Goal: Task Accomplishment & Management: Complete application form

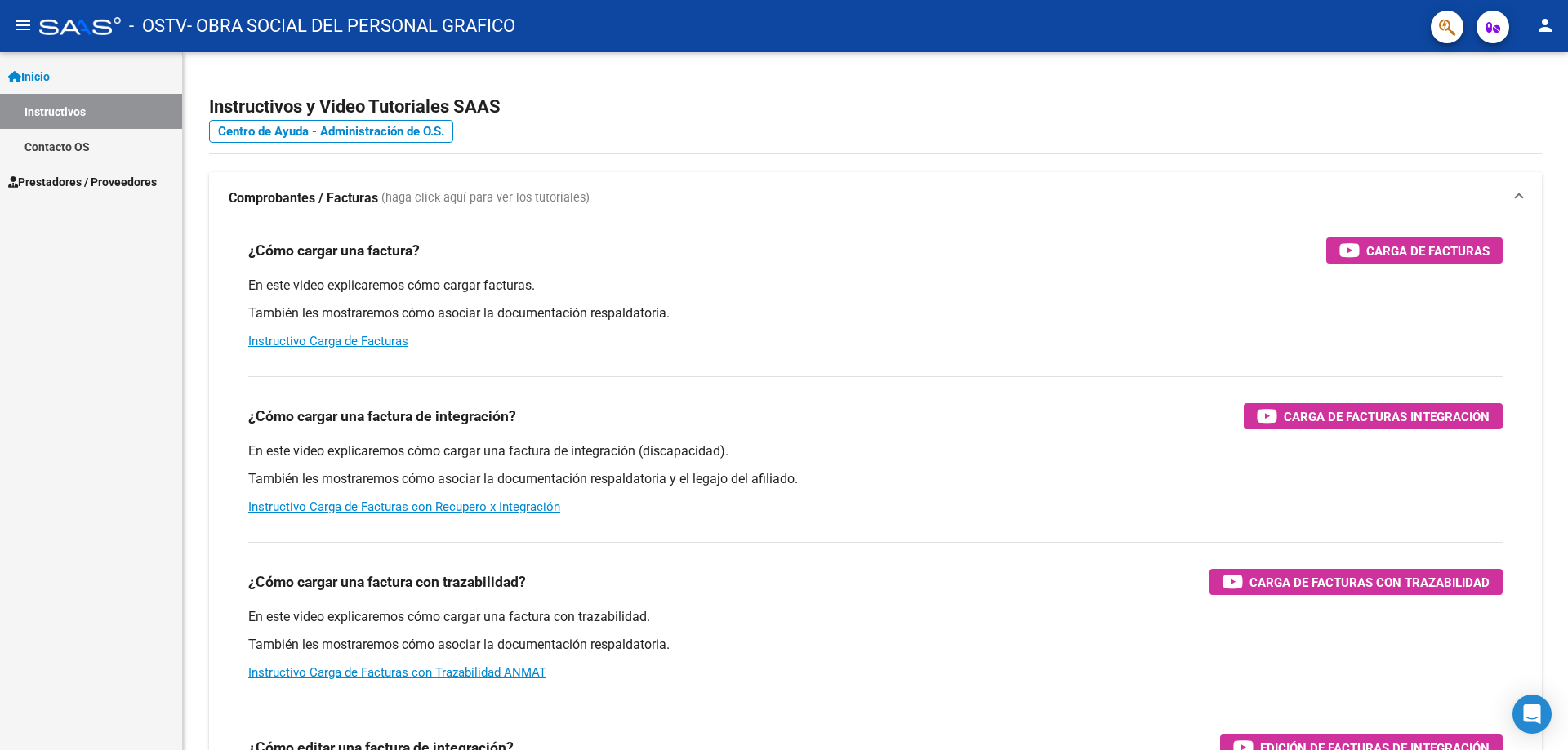
click at [63, 175] on span "Prestadores / Proveedores" at bounding box center [82, 182] width 148 height 18
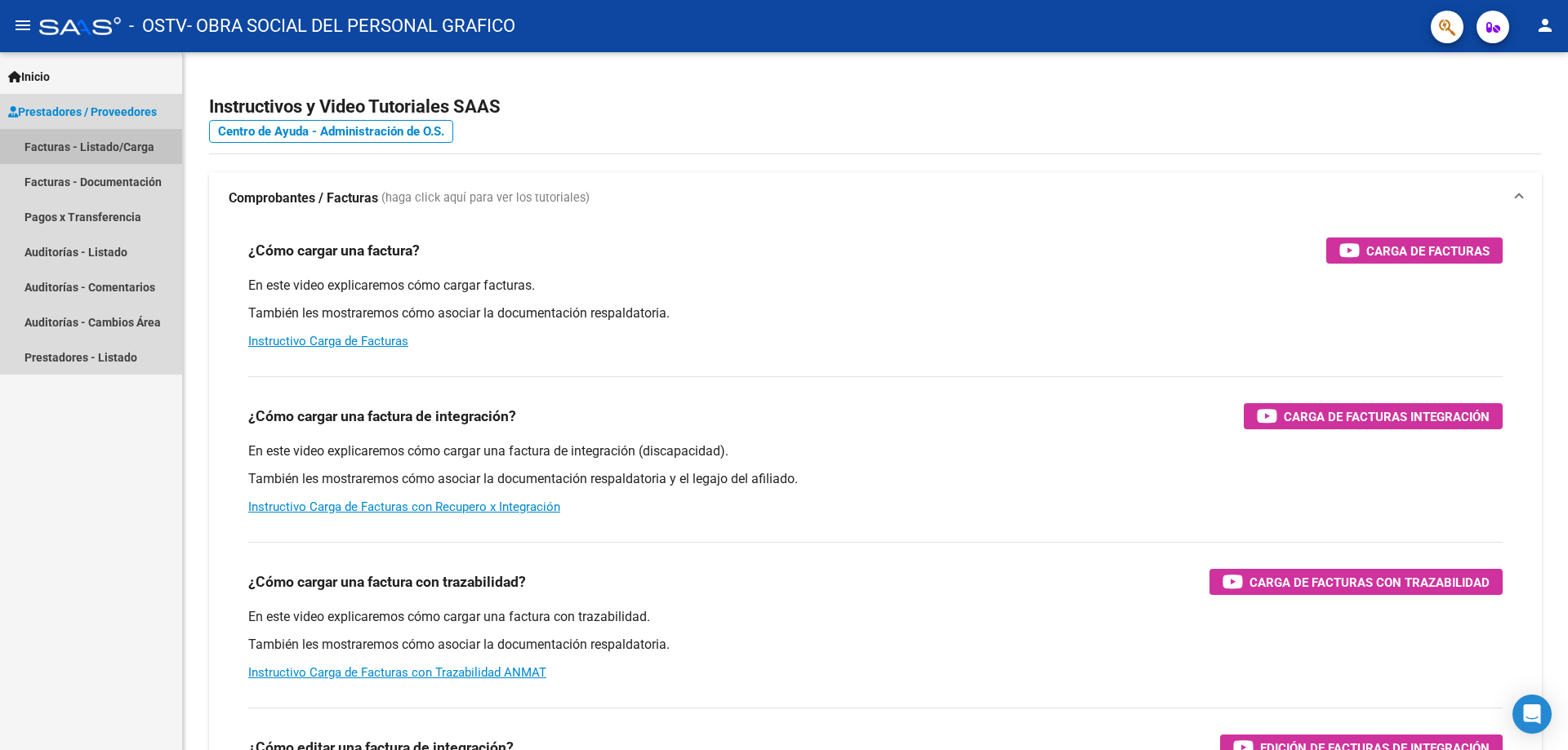
click at [122, 148] on link "Facturas - Listado/Carga" at bounding box center [91, 146] width 182 height 35
click at [125, 152] on link "Facturas - Listado/Carga" at bounding box center [91, 146] width 182 height 35
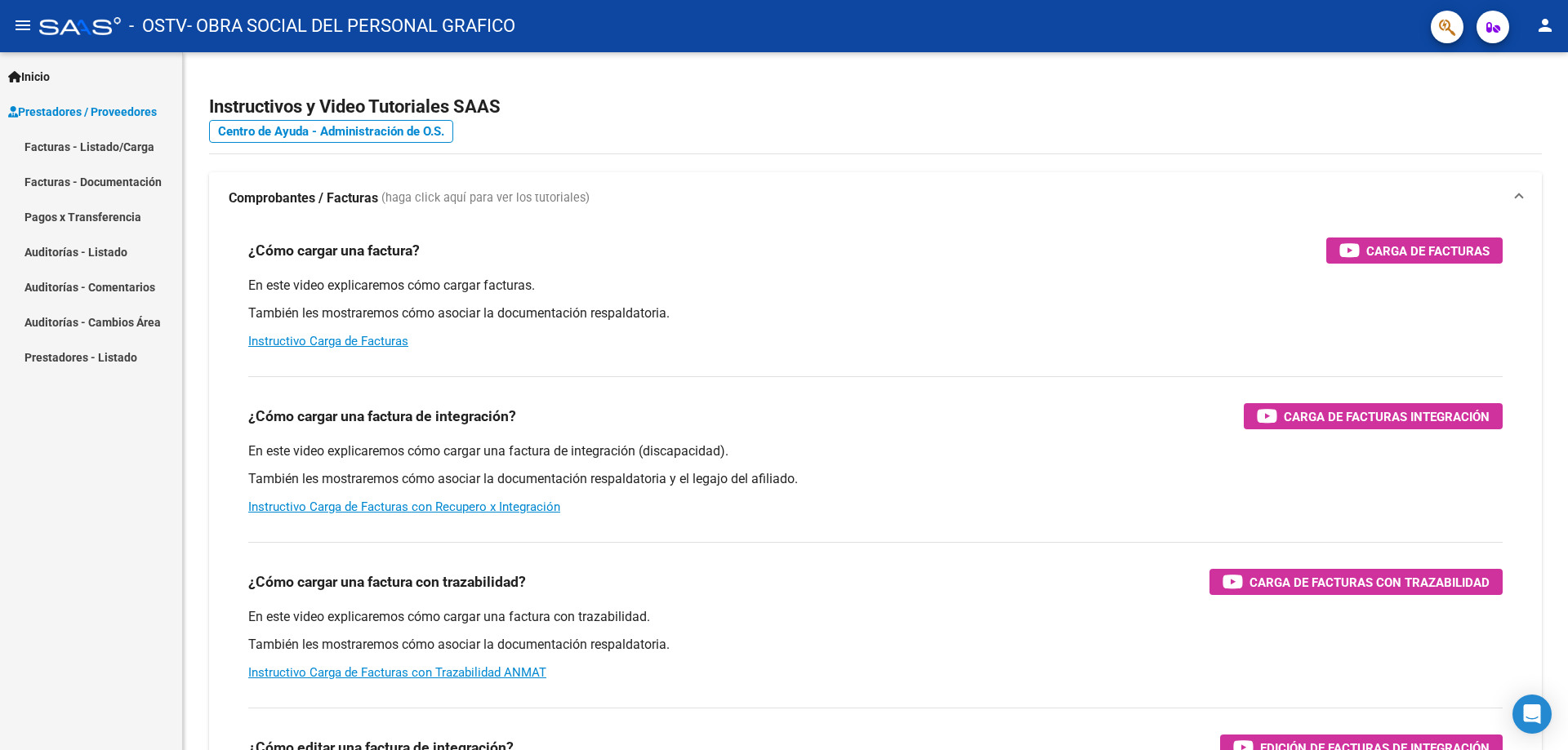
click at [124, 152] on link "Facturas - Listado/Carga" at bounding box center [91, 146] width 182 height 35
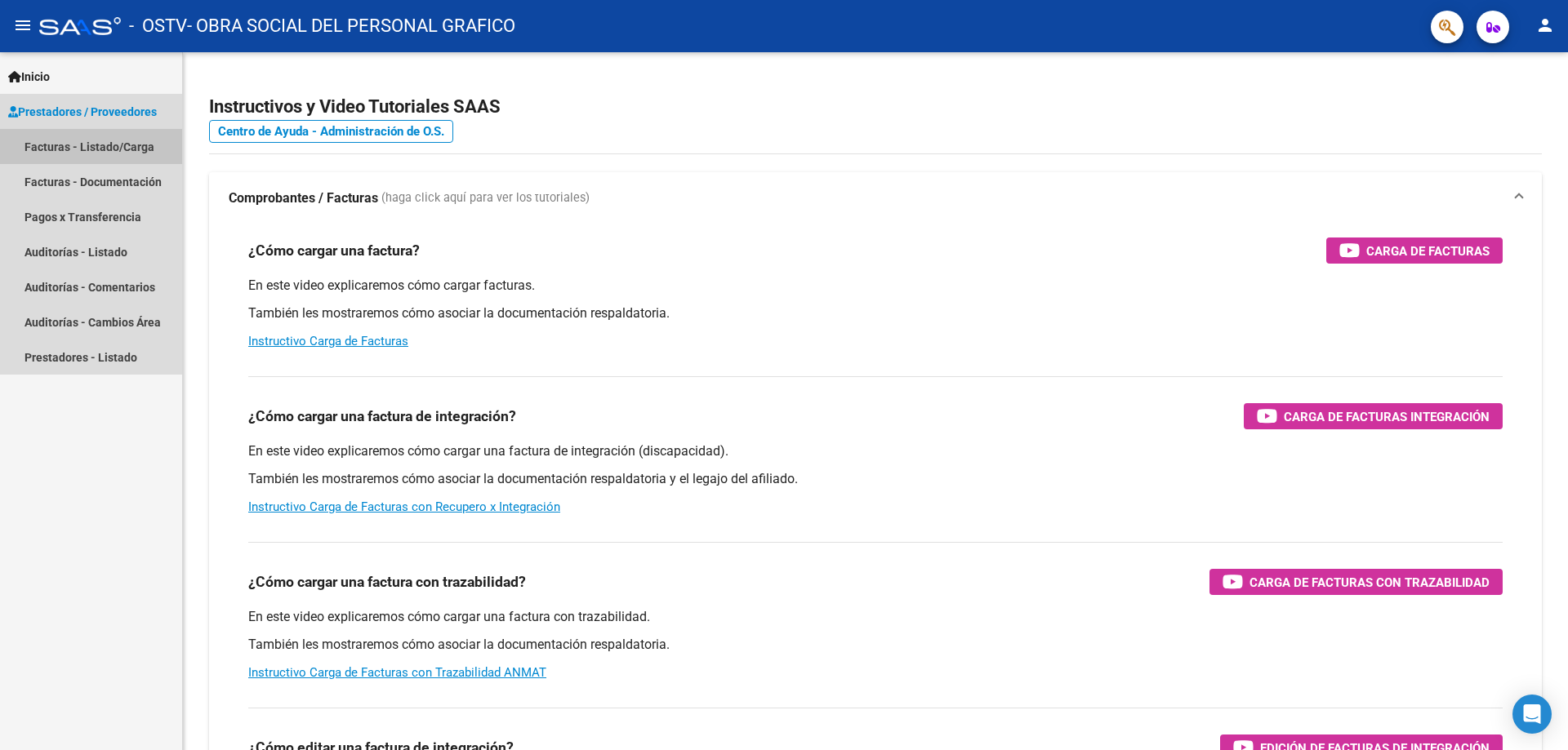
click at [124, 152] on link "Facturas - Listado/Carga" at bounding box center [91, 146] width 182 height 35
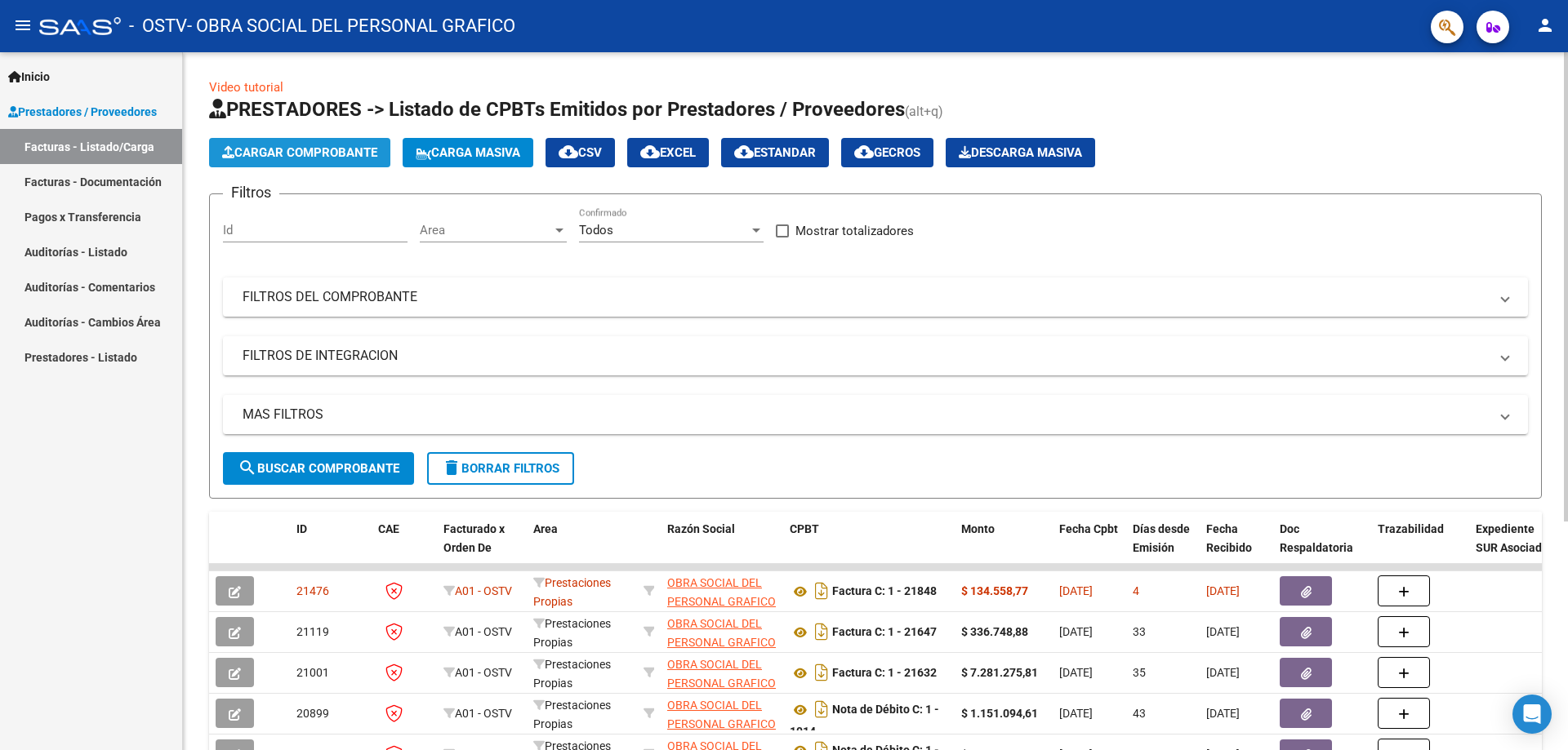
click at [285, 152] on span "Cargar Comprobante" at bounding box center [299, 152] width 155 height 15
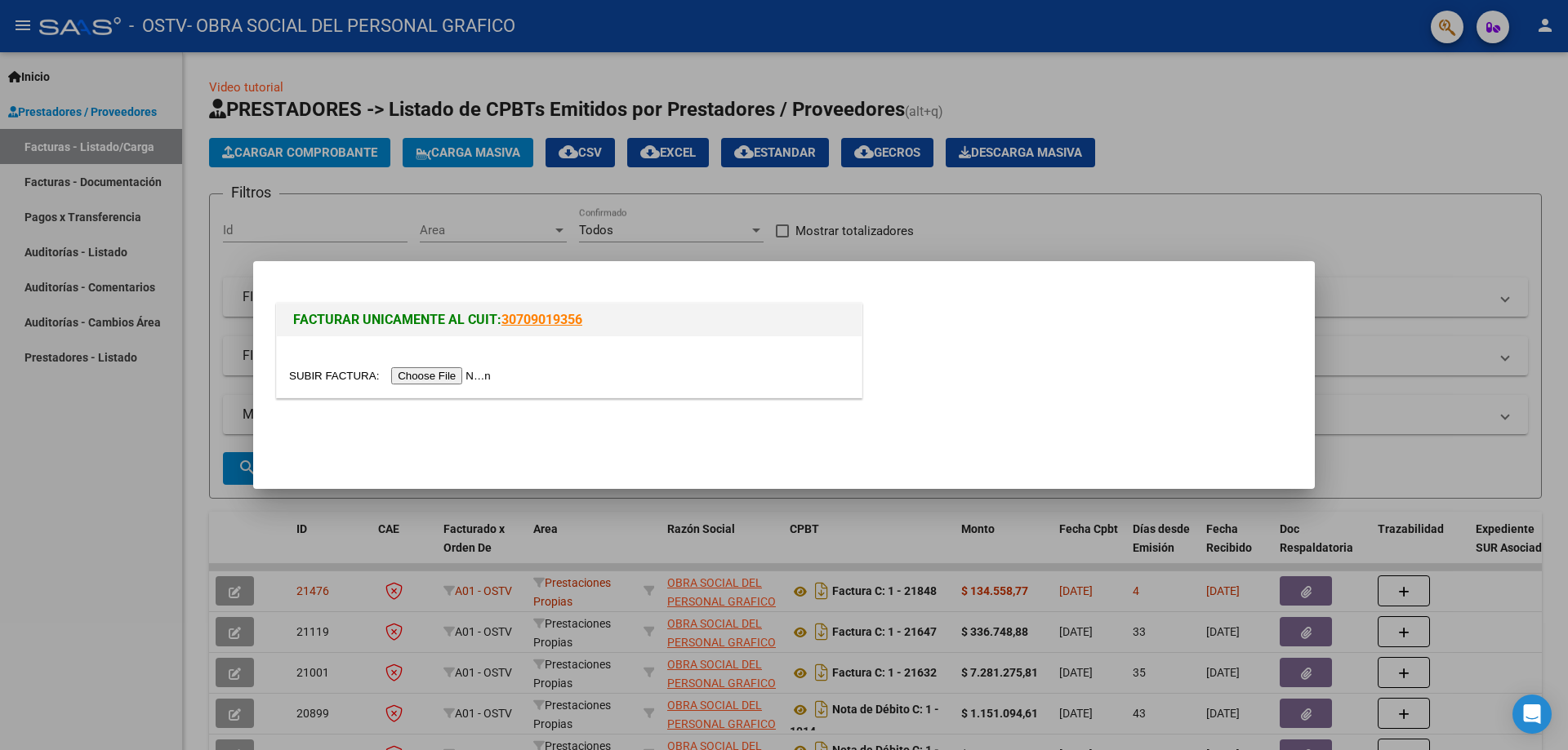
click at [451, 371] on input "file" at bounding box center [393, 375] width 207 height 17
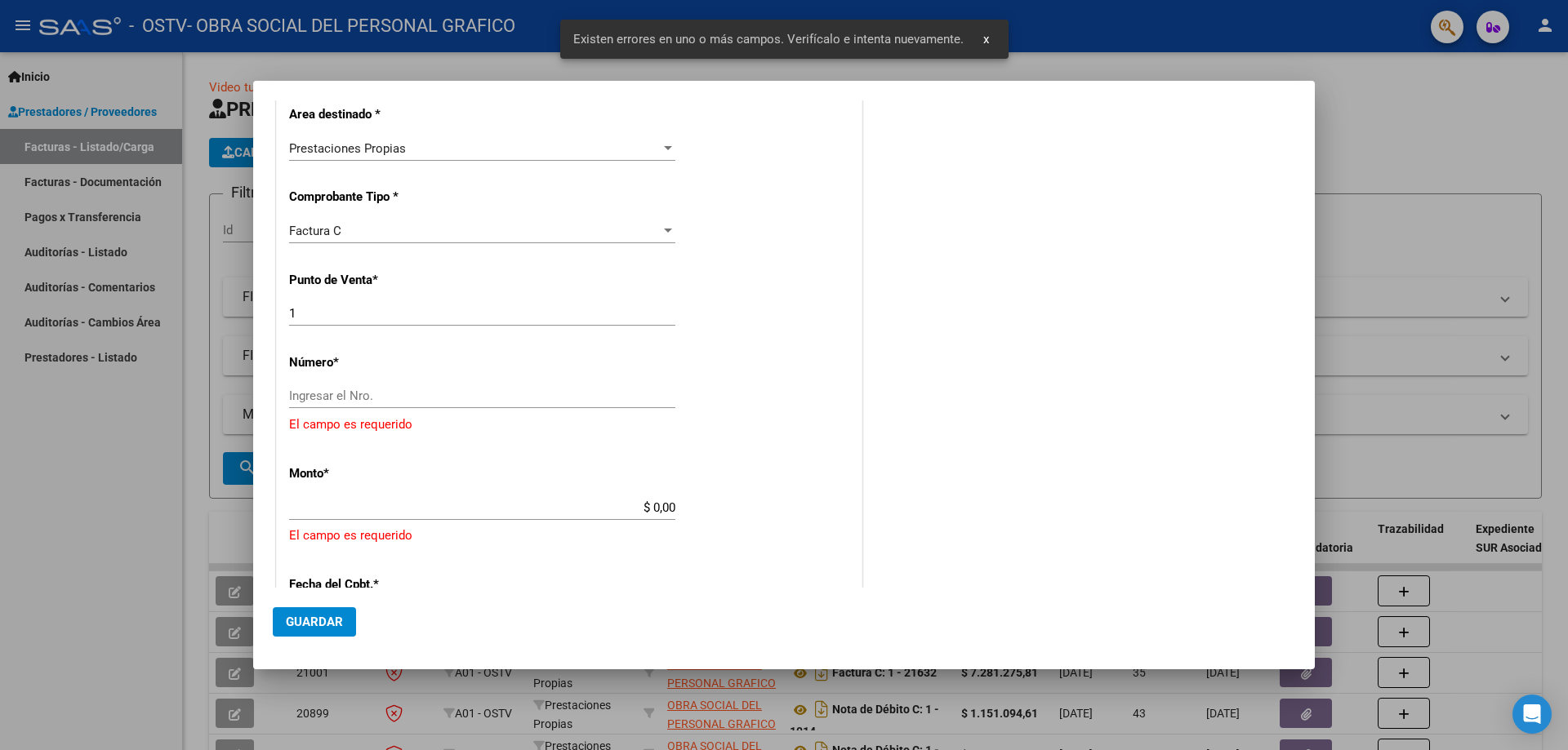
scroll to position [334, 0]
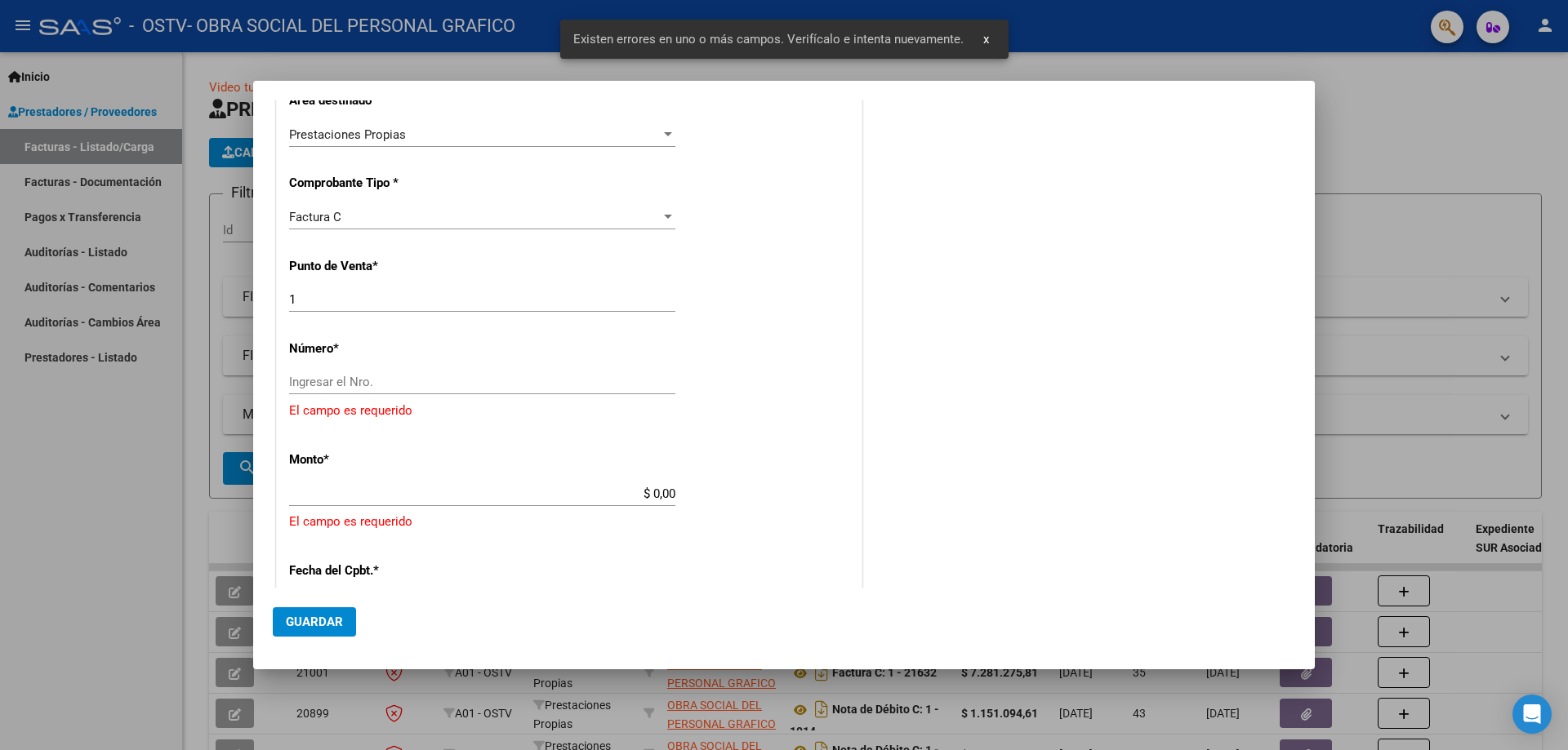
click at [327, 393] on div "Ingresar el Nro." at bounding box center [483, 382] width 386 height 25
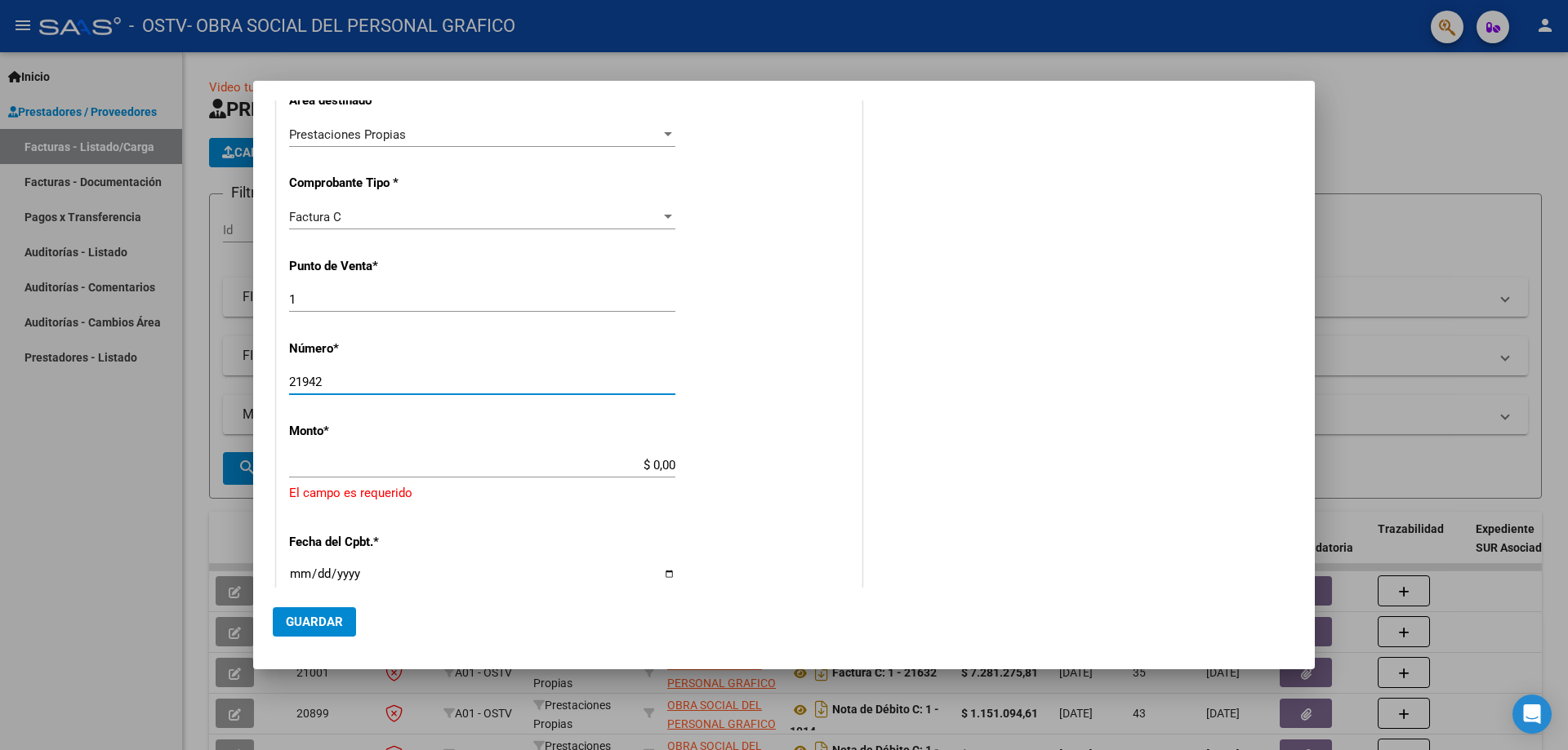
type input "21942"
click at [529, 462] on input "$ 0,00" at bounding box center [483, 465] width 386 height 15
drag, startPoint x: 740, startPoint y: 463, endPoint x: 1005, endPoint y: 463, distance: 265.0
click at [1005, 463] on div "COMPROBANTE VER COMPROBANTE DATOS DEL COMPROBANTE CUIT * 30-58473681-6 Ingresar…" at bounding box center [783, 401] width 1022 height 1233
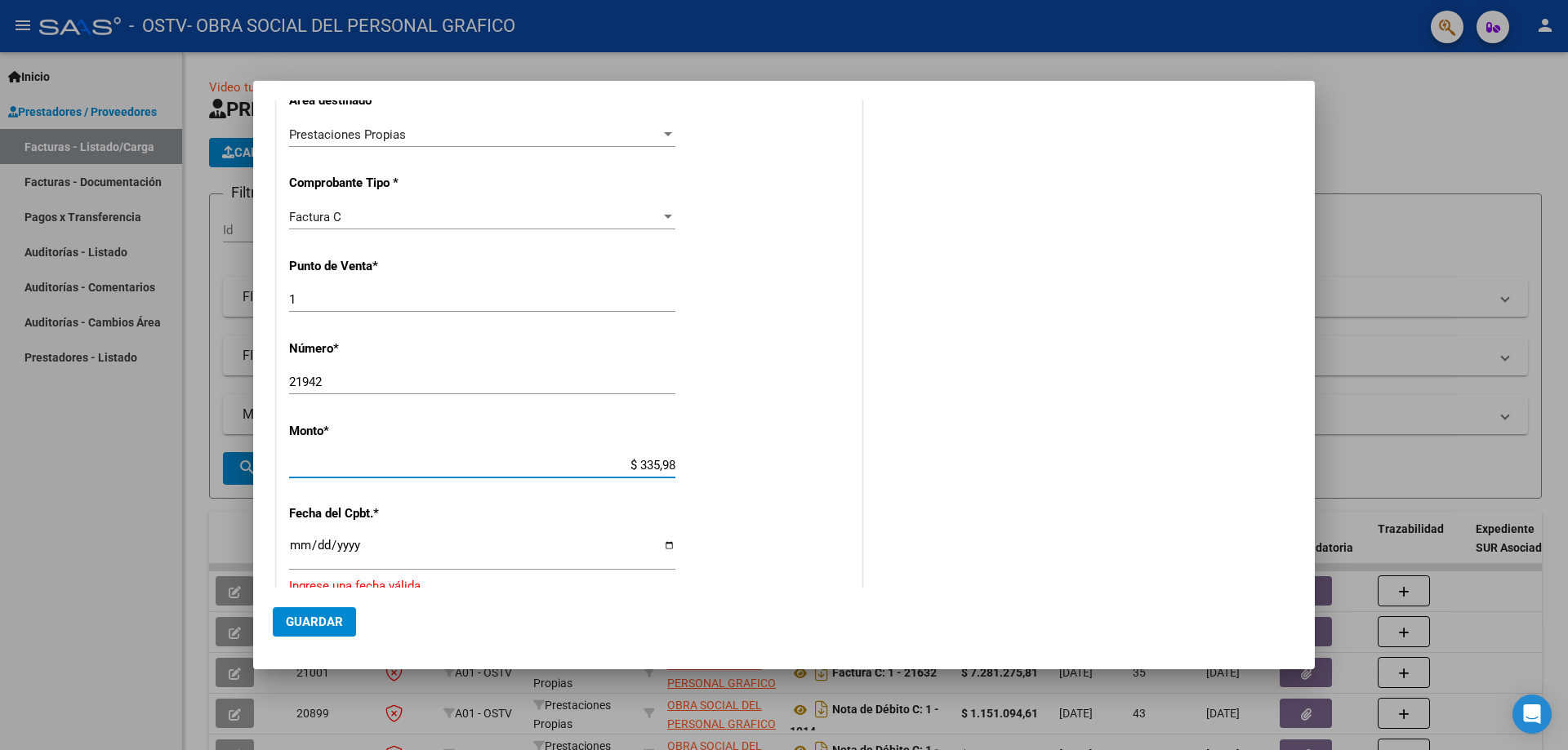
type input "$ 3.359,89"
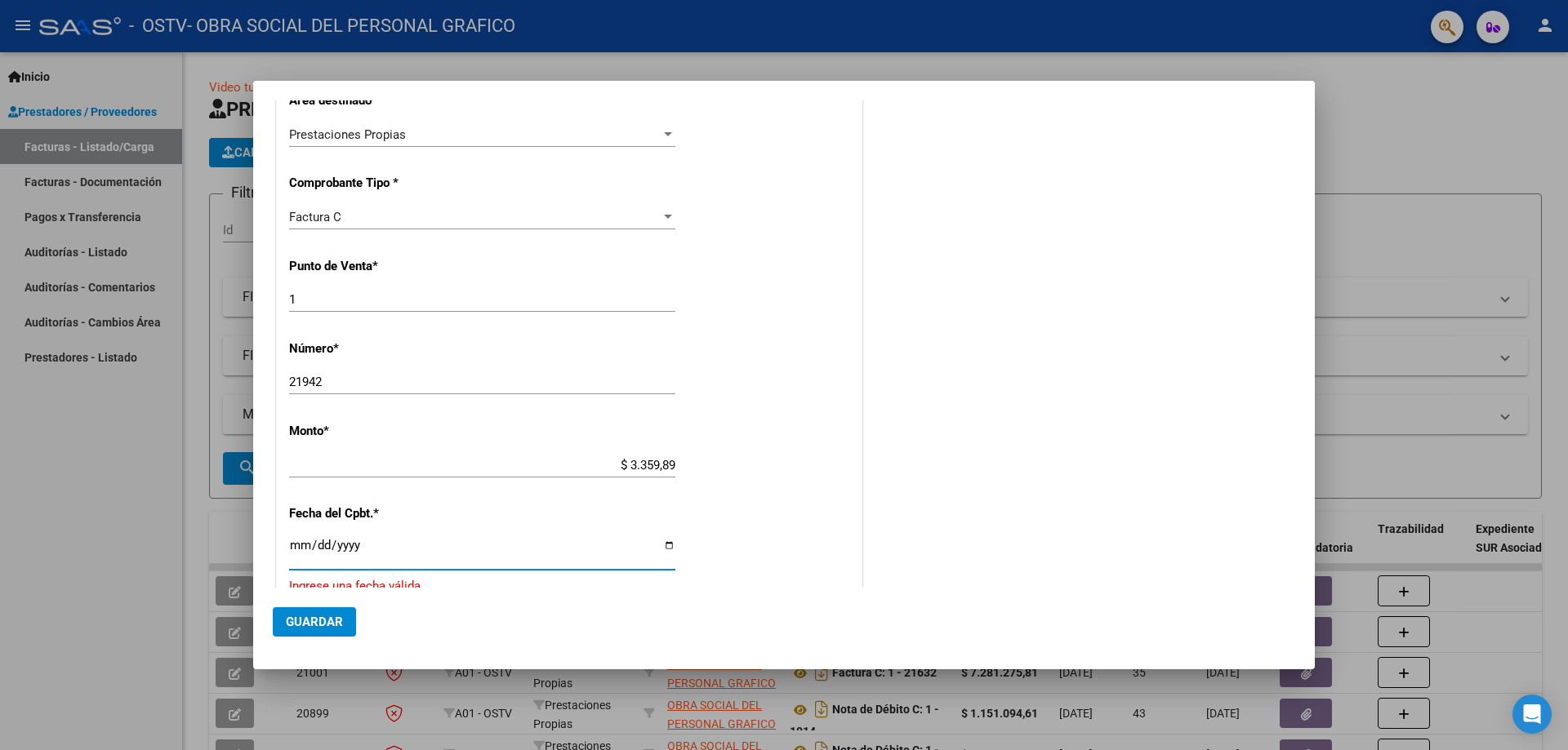
click at [302, 549] on input "Ingresar la fecha" at bounding box center [483, 552] width 386 height 26
type input "[DATE]"
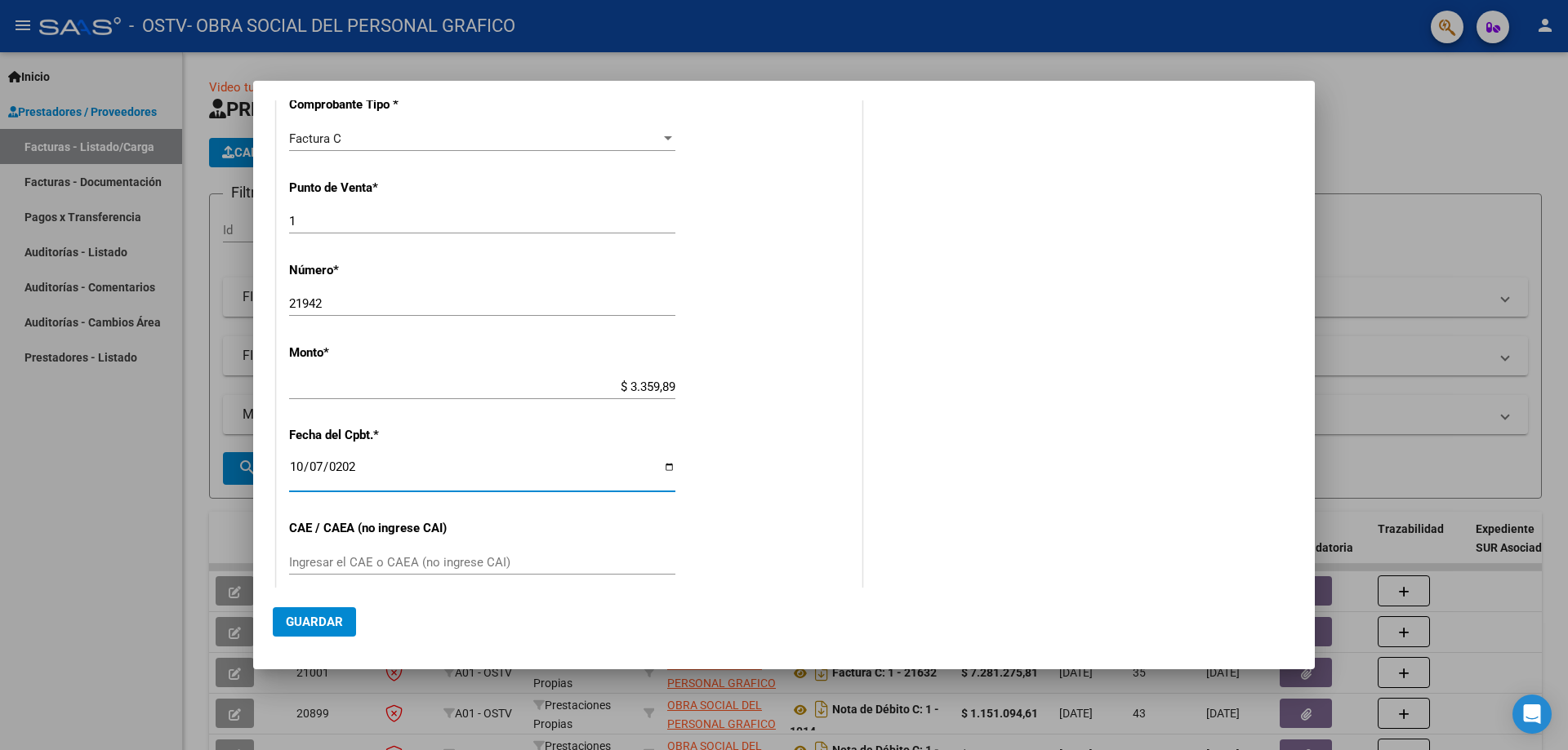
scroll to position [660, 0]
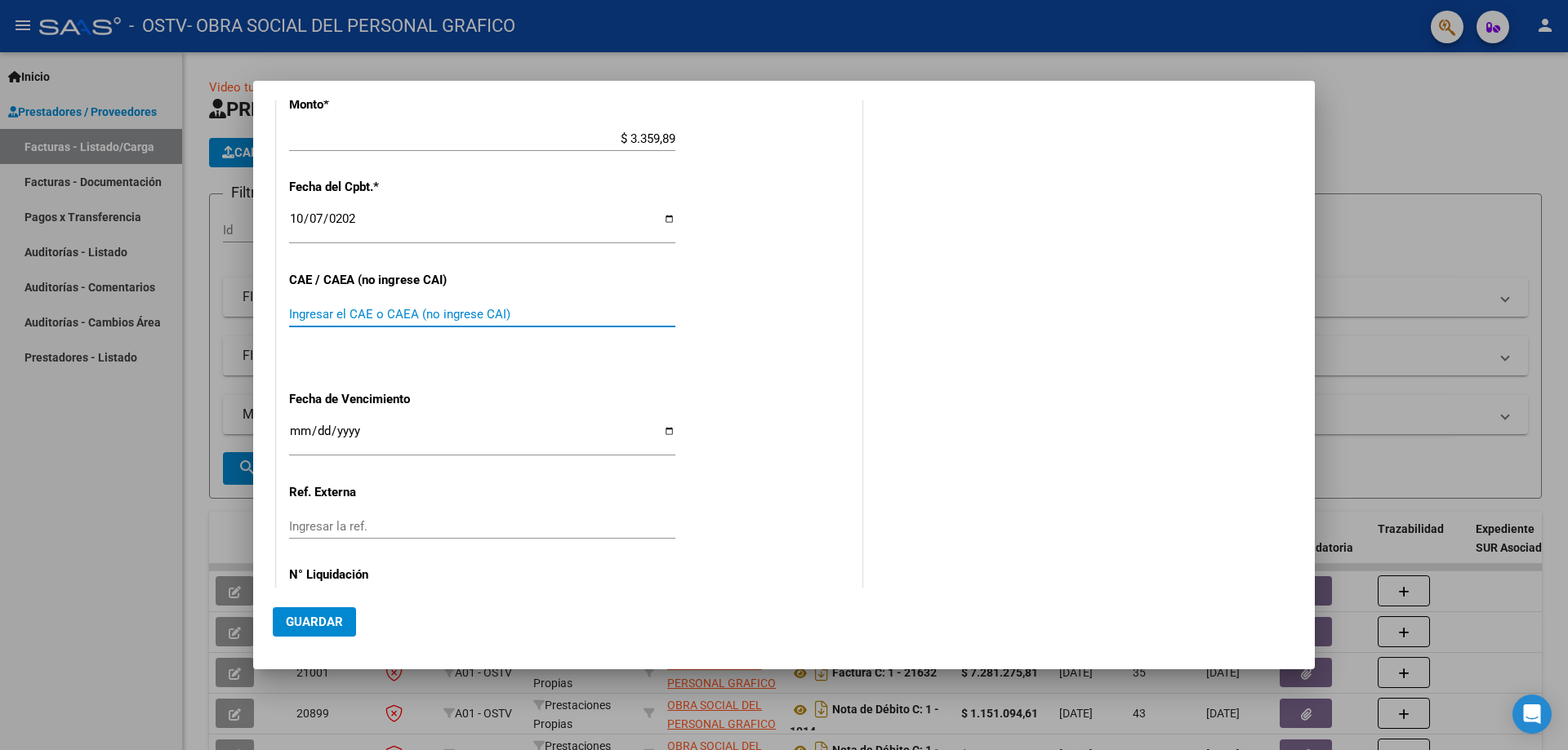
click at [342, 312] on input "Ingresar el CAE o CAEA (no ingrese CAI)" at bounding box center [483, 314] width 386 height 15
type input "50426209583187"
click at [292, 438] on input "Ingresar la fecha" at bounding box center [483, 438] width 386 height 26
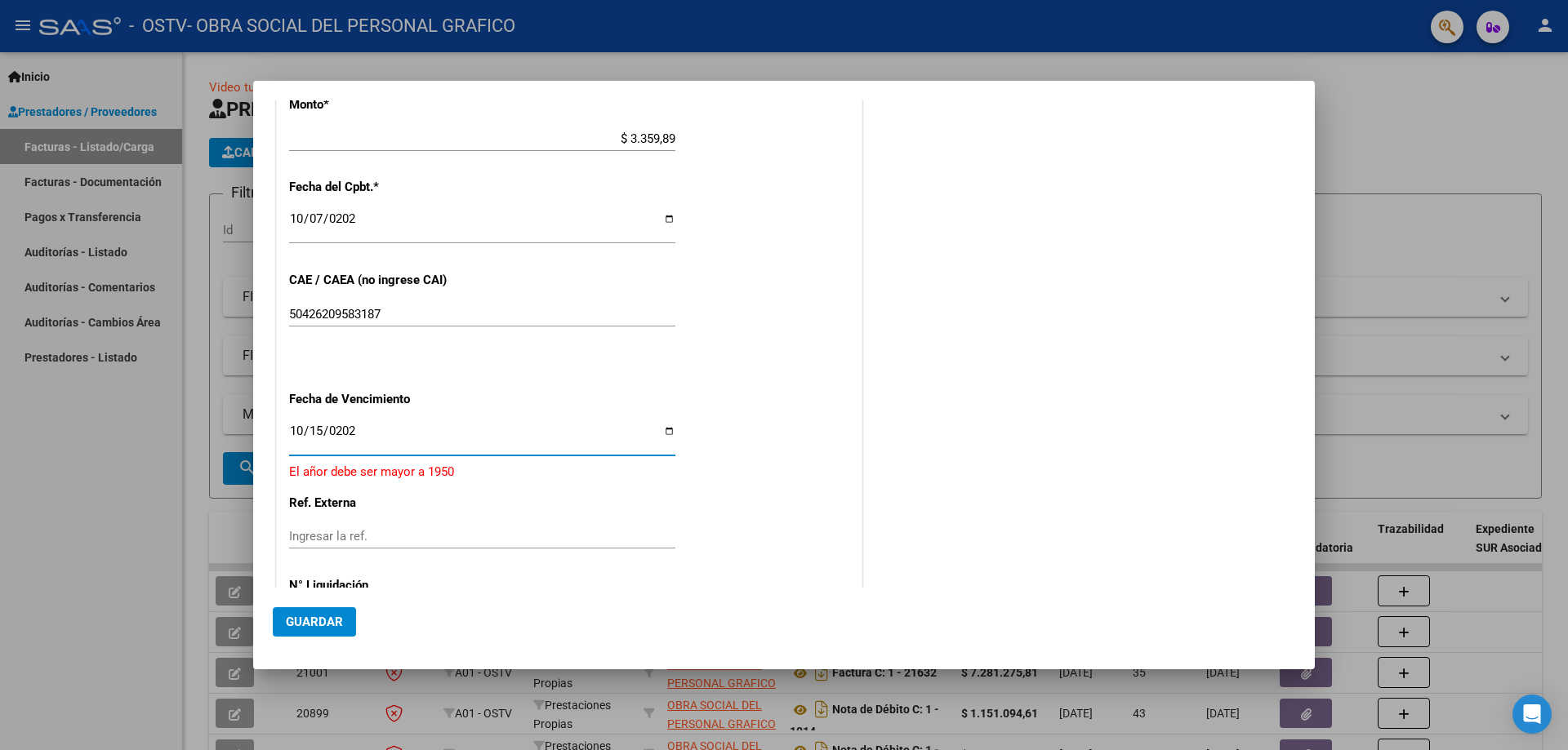
type input "[DATE]"
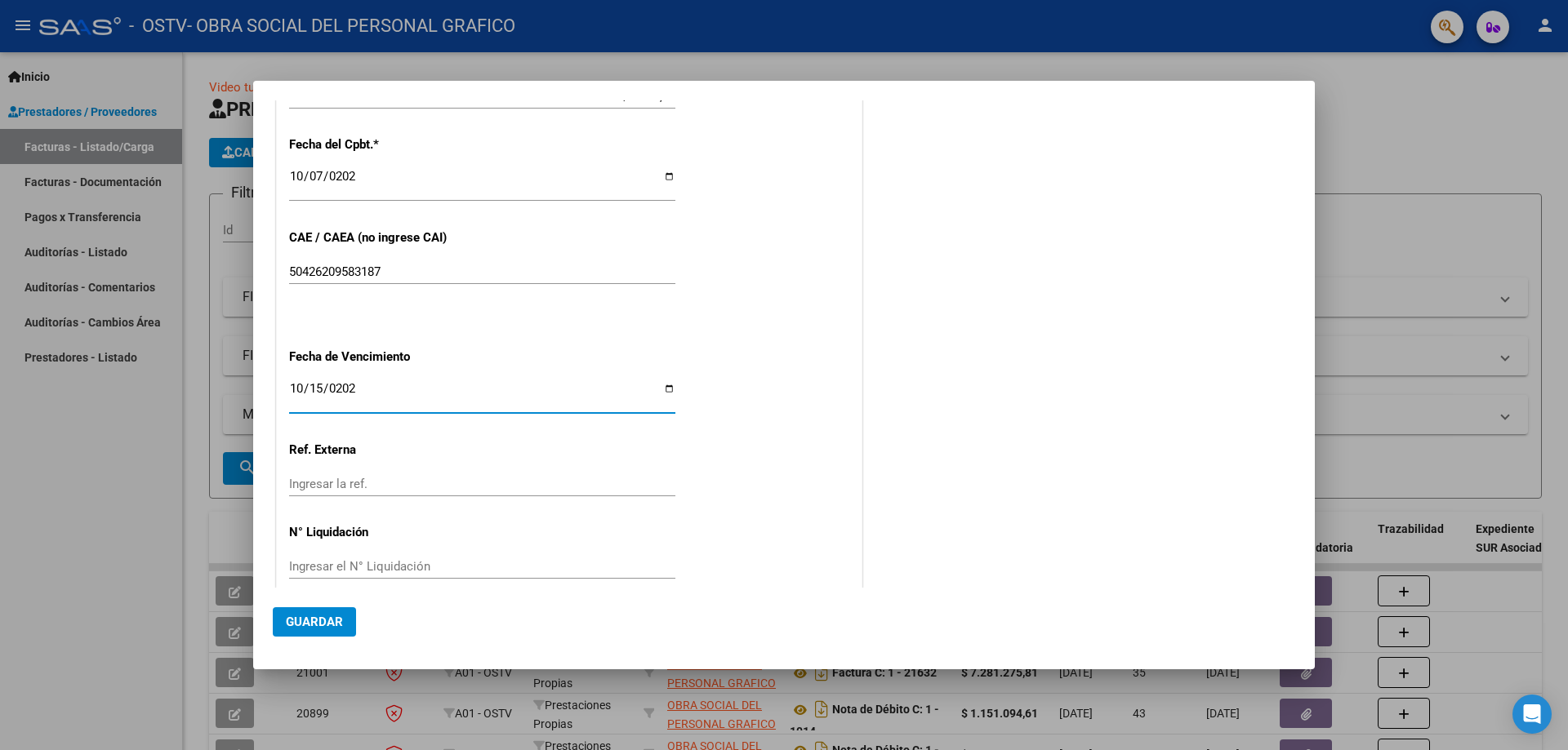
scroll to position [726, 0]
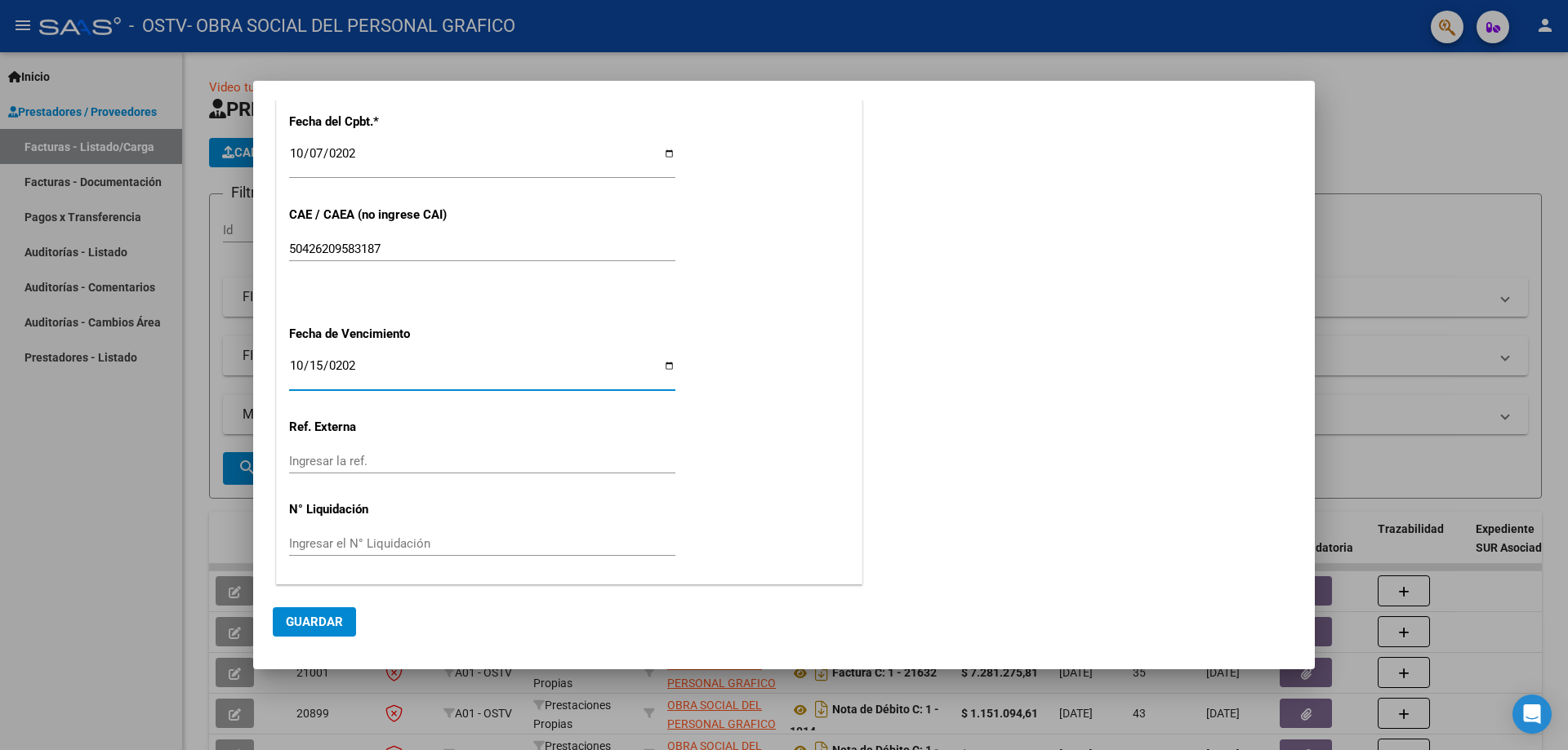
click at [321, 603] on mat-dialog-actions "Guardar" at bounding box center [783, 619] width 1022 height 62
click at [312, 623] on span "Guardar" at bounding box center [313, 622] width 57 height 15
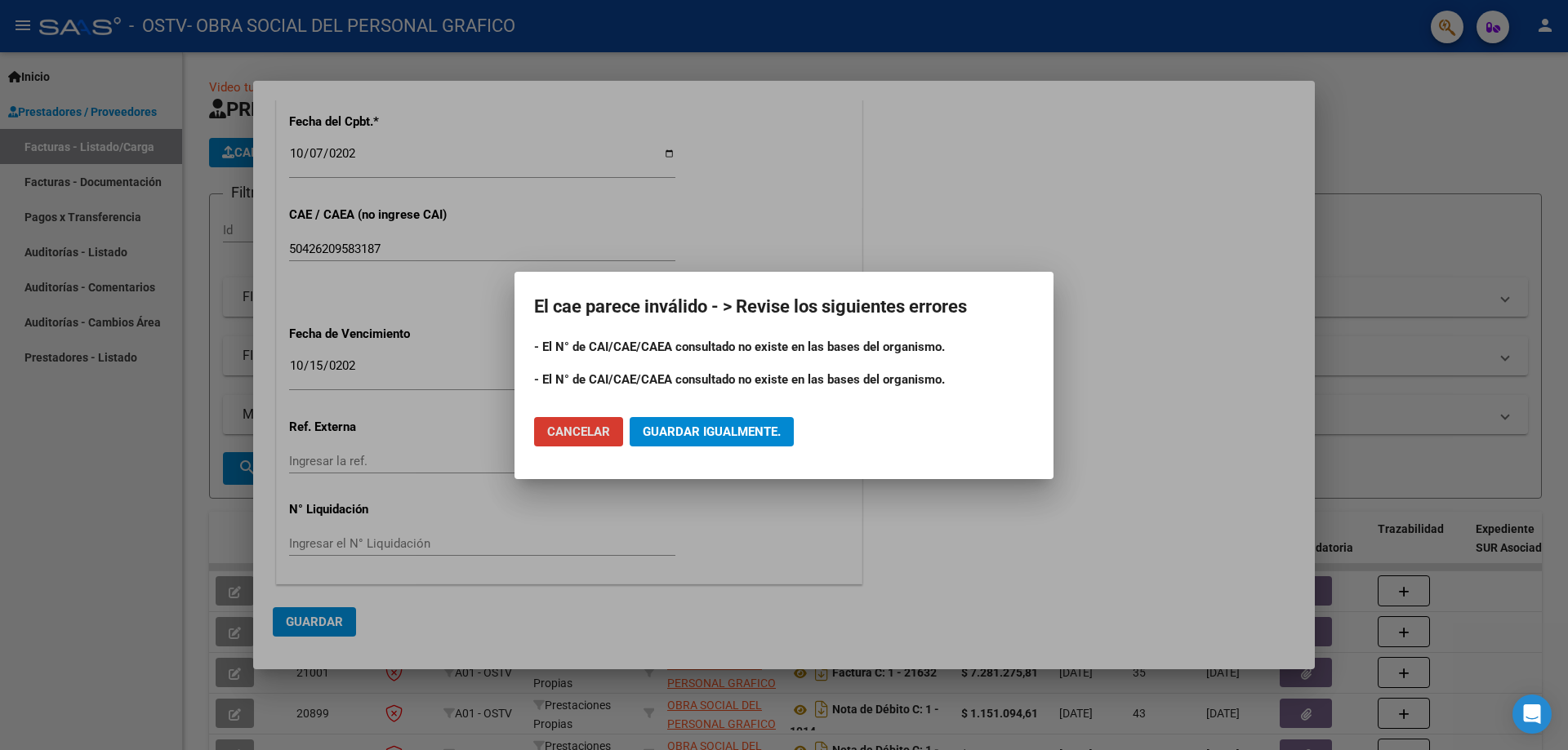
click at [716, 433] on span "Guardar igualmente." at bounding box center [711, 432] width 138 height 15
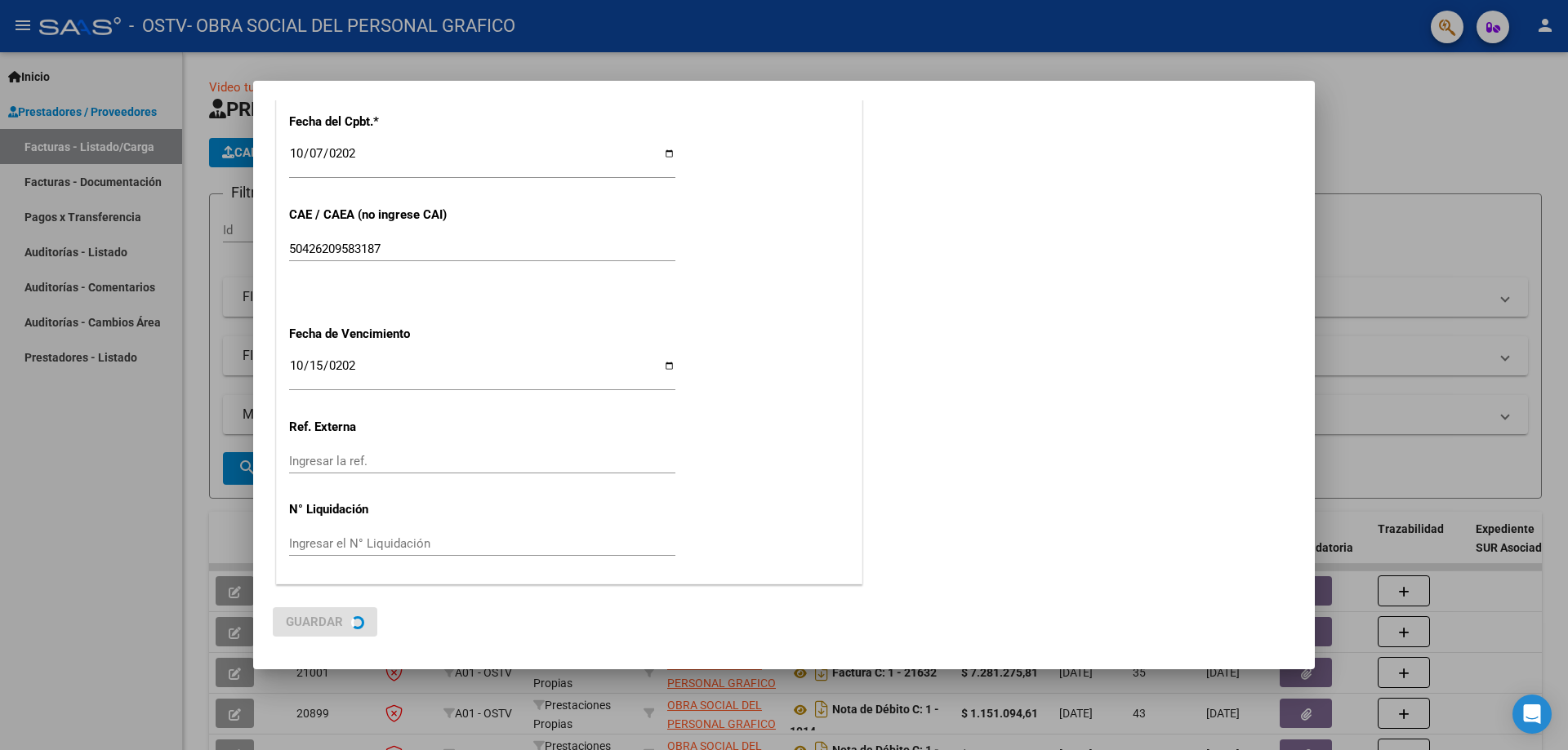
scroll to position [0, 0]
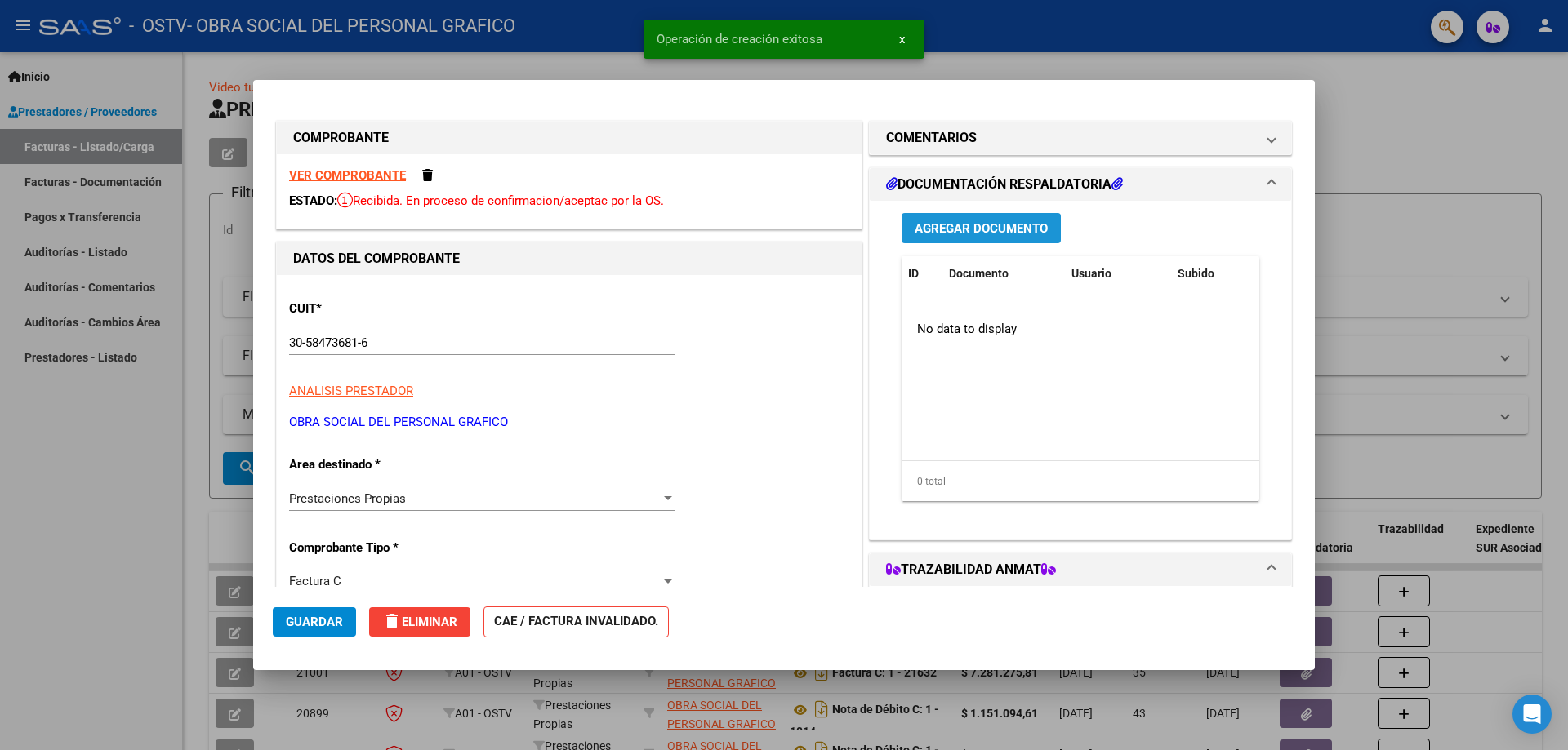
click at [974, 221] on span "Agregar Documento" at bounding box center [981, 228] width 133 height 15
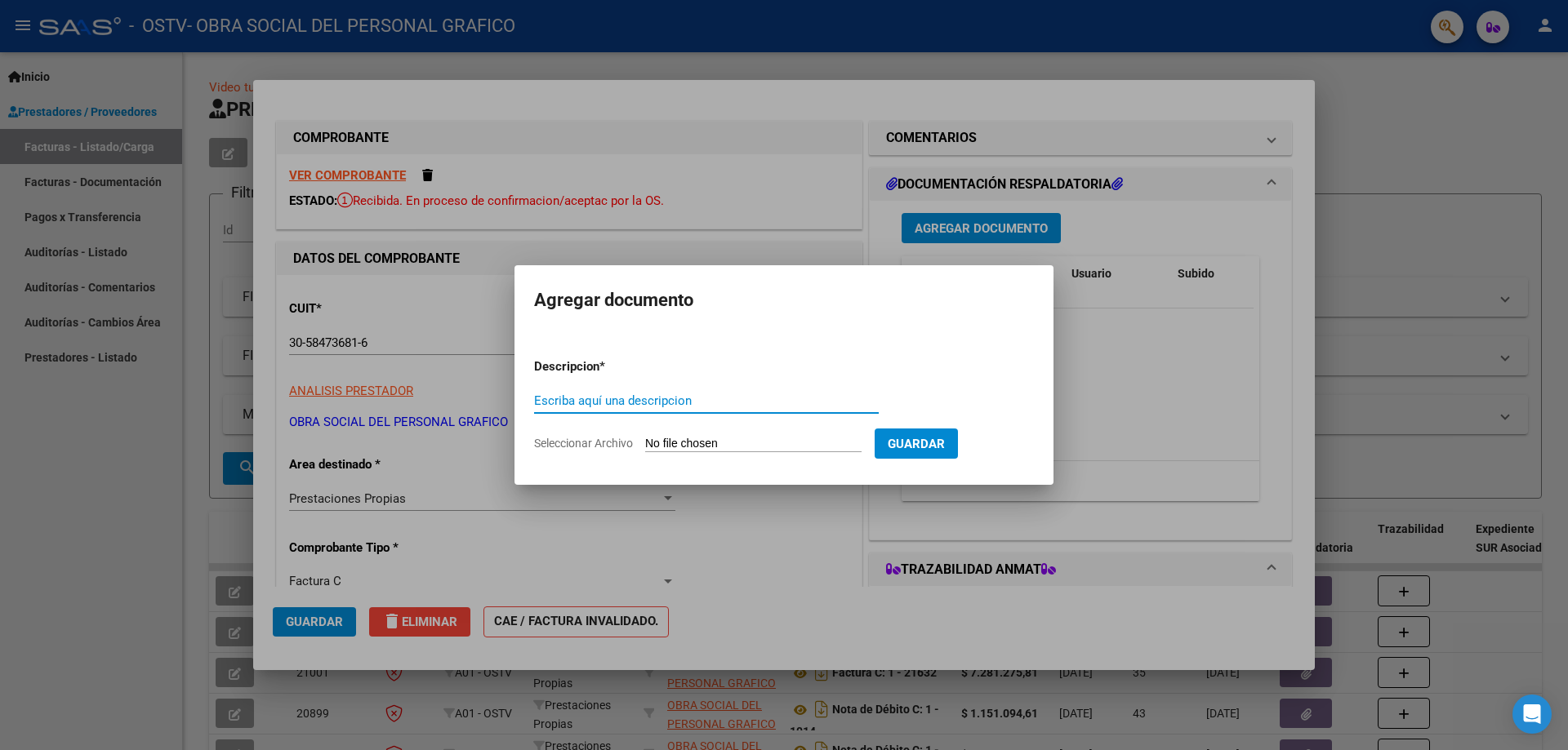
click at [589, 404] on input "Escriba aquí una descripcion" at bounding box center [706, 401] width 344 height 15
click at [689, 442] on input "Seleccionar Archivo" at bounding box center [752, 445] width 216 height 16
type input "C:\fakepath\detalle ajuste.pdf"
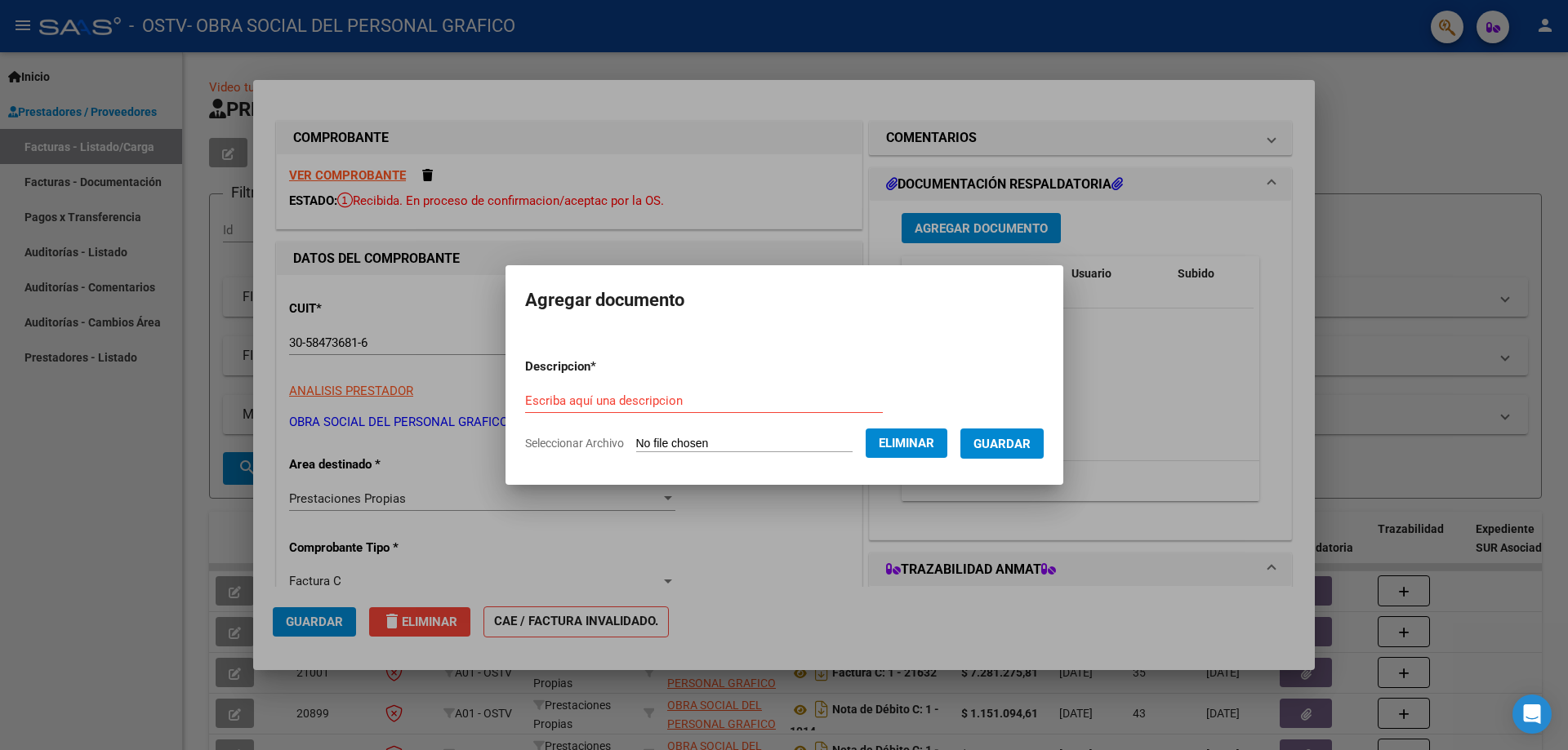
click at [536, 389] on div "Escriba aquí una descripcion" at bounding box center [703, 401] width 357 height 25
type input "a"
type input "Ajuste de valores prestaciones ambulatorias [DATE] - [DATE]"
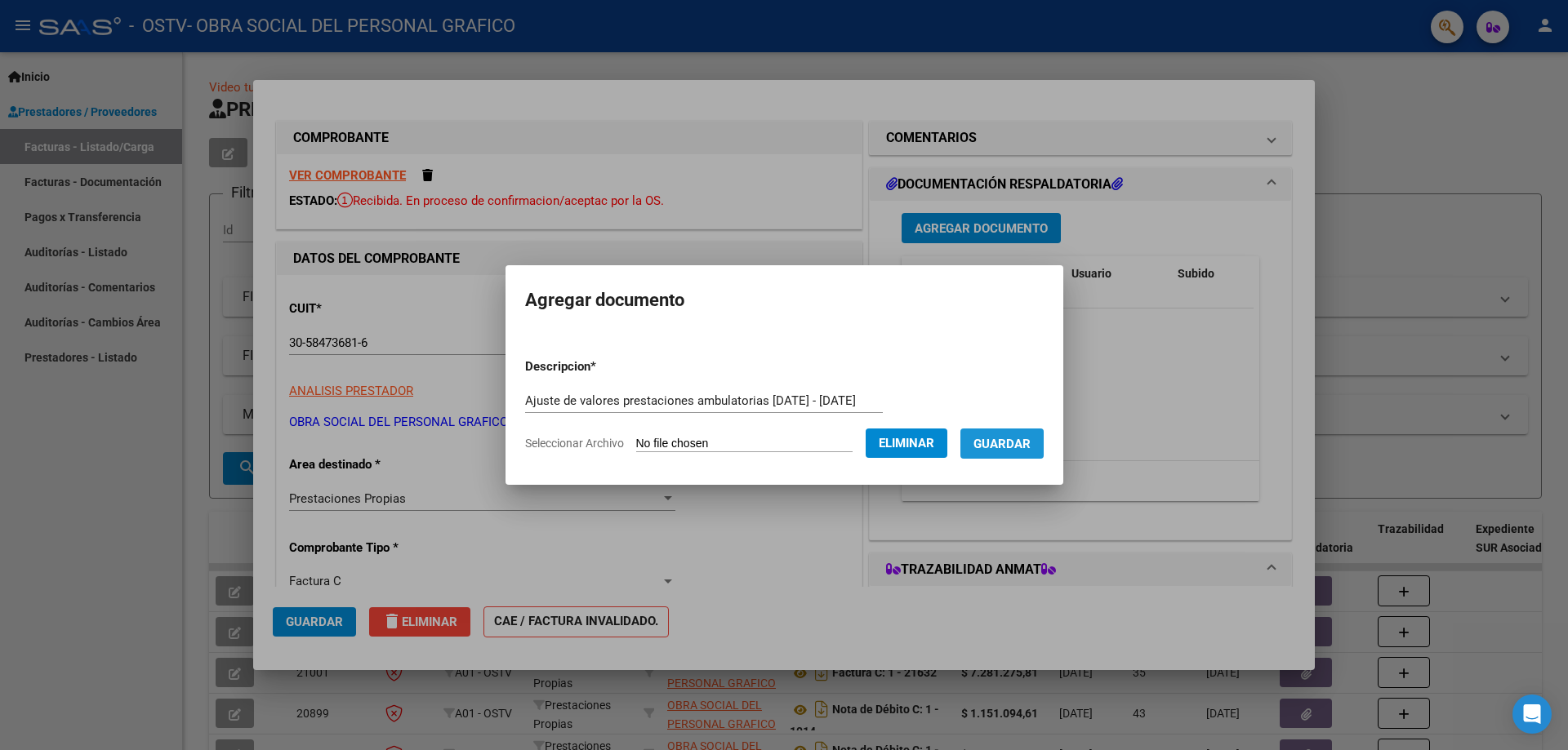
click at [1016, 449] on span "Guardar" at bounding box center [1001, 444] width 57 height 15
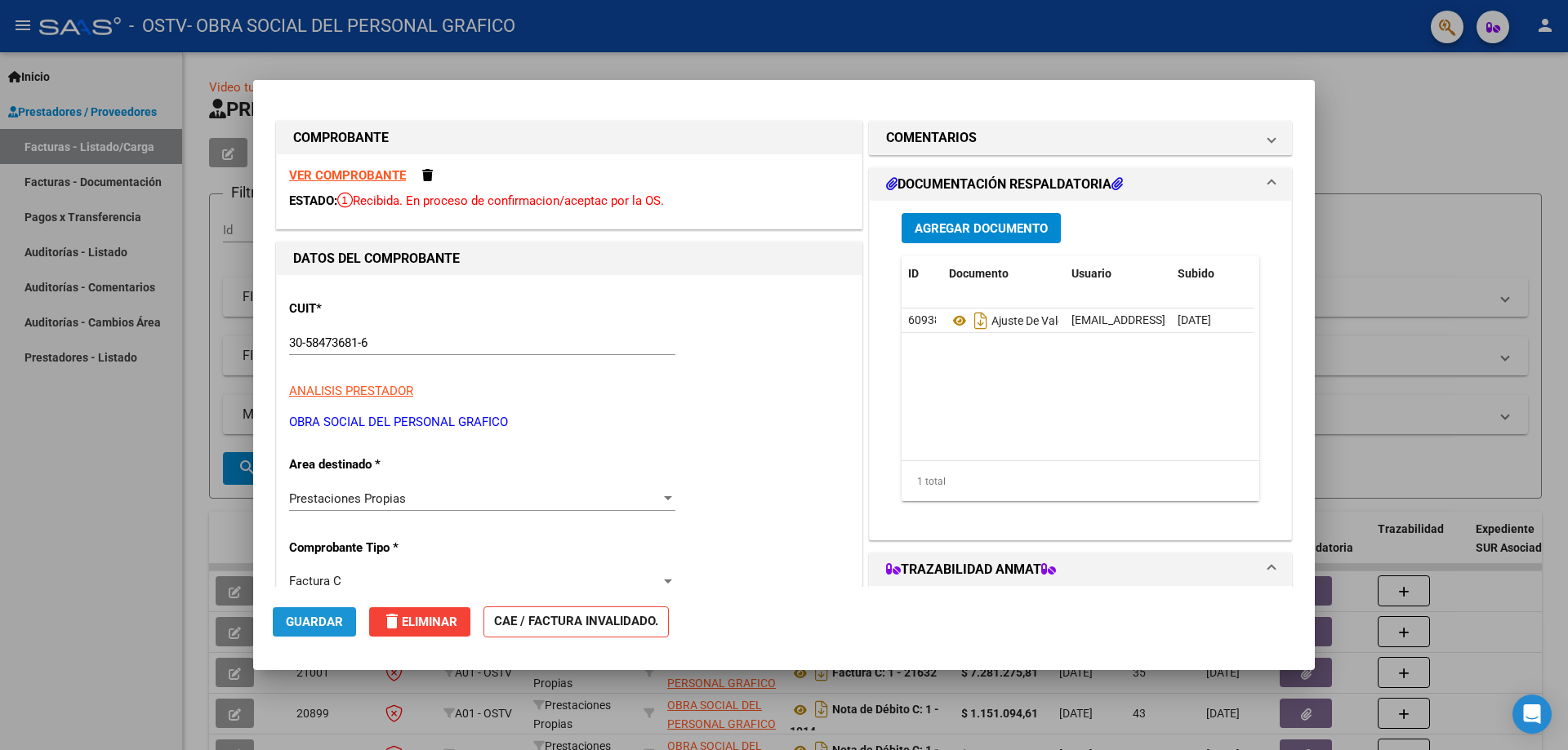
click at [307, 620] on span "Guardar" at bounding box center [313, 622] width 57 height 15
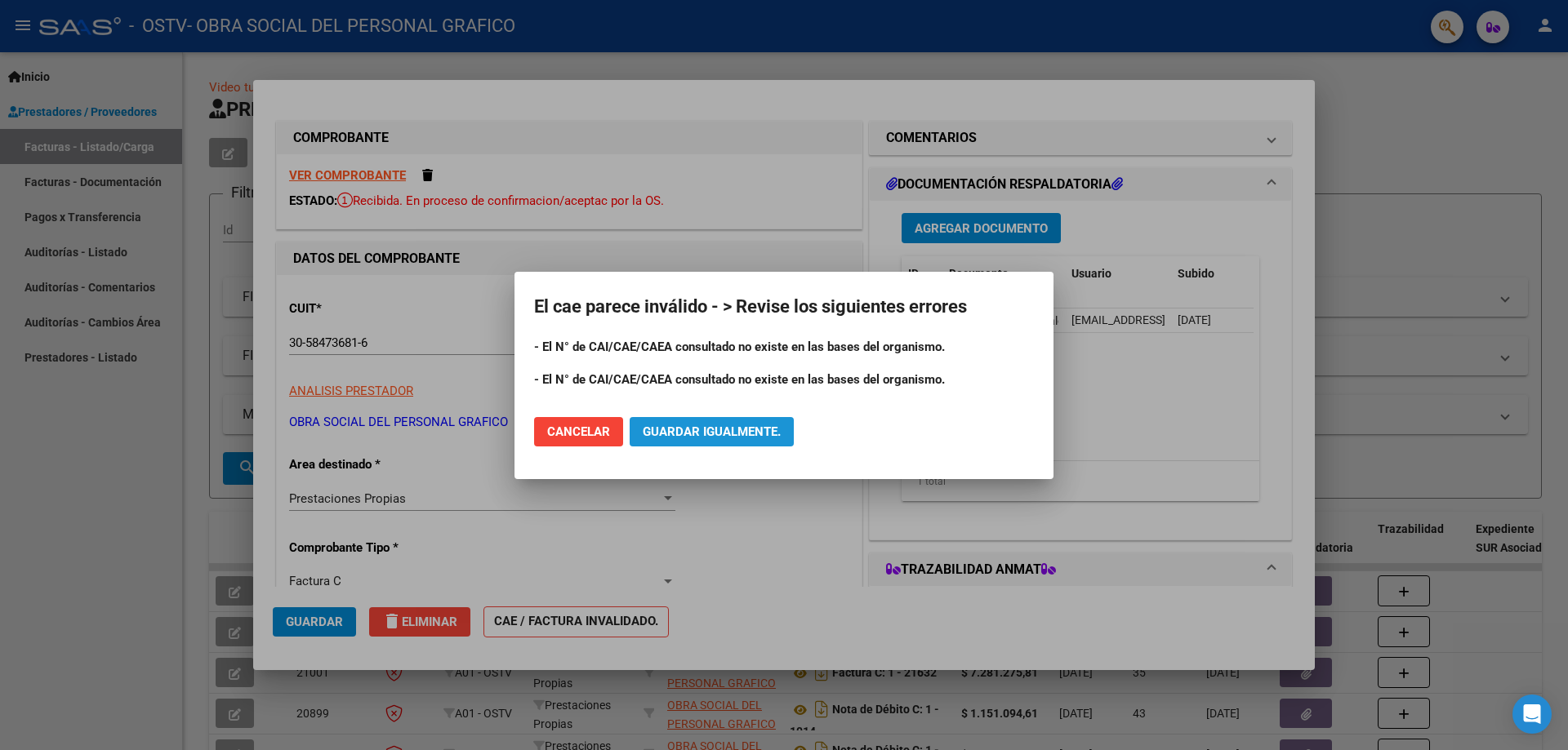
click at [744, 434] on span "Guardar igualmente." at bounding box center [711, 432] width 138 height 15
